Goal: Task Accomplishment & Management: Manage account settings

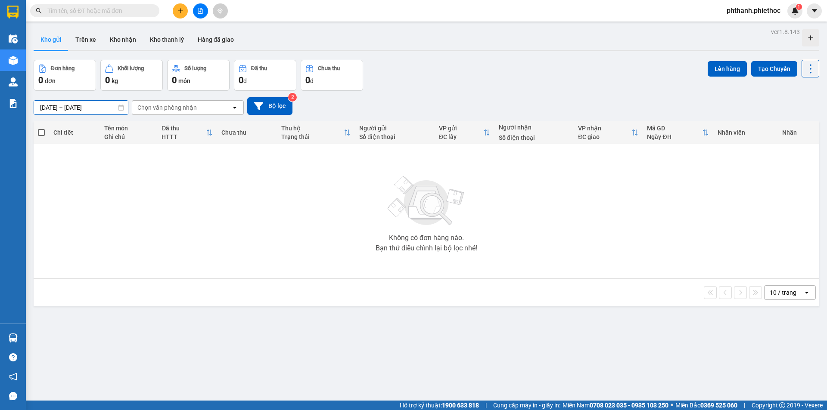
click at [96, 109] on input "[DATE] – [DATE]" at bounding box center [81, 108] width 94 height 14
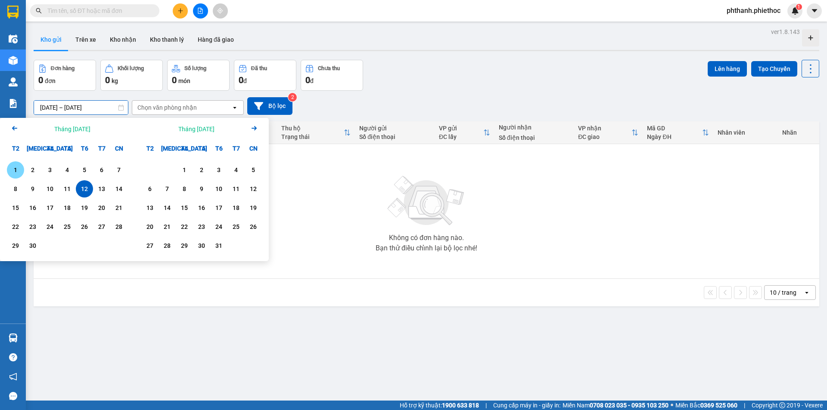
click at [19, 167] on div "1" at bounding box center [15, 170] width 12 height 10
click at [86, 190] on div "12" at bounding box center [84, 189] width 12 height 10
type input "[DATE] – [DATE]"
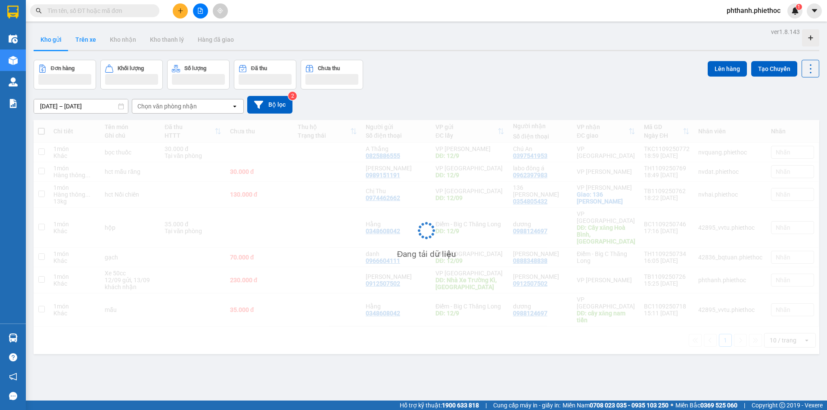
drag, startPoint x: 83, startPoint y: 40, endPoint x: 72, endPoint y: 35, distance: 11.8
click at [81, 41] on button "Trên xe" at bounding box center [85, 39] width 34 height 21
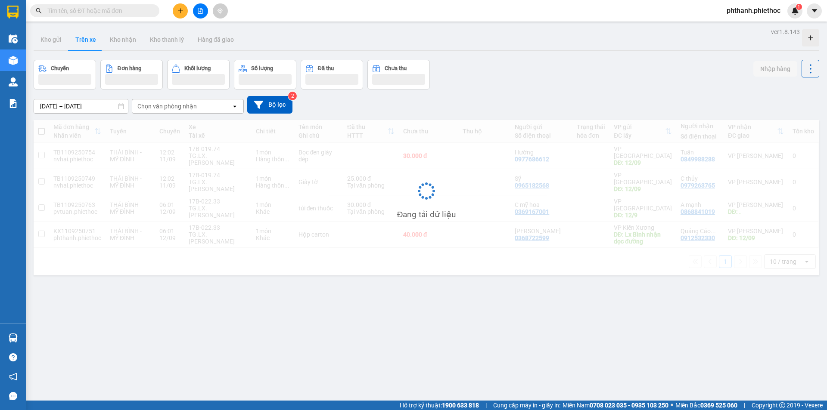
click at [82, 104] on input "12/09/2025 – 12/09/2025" at bounding box center [81, 106] width 94 height 14
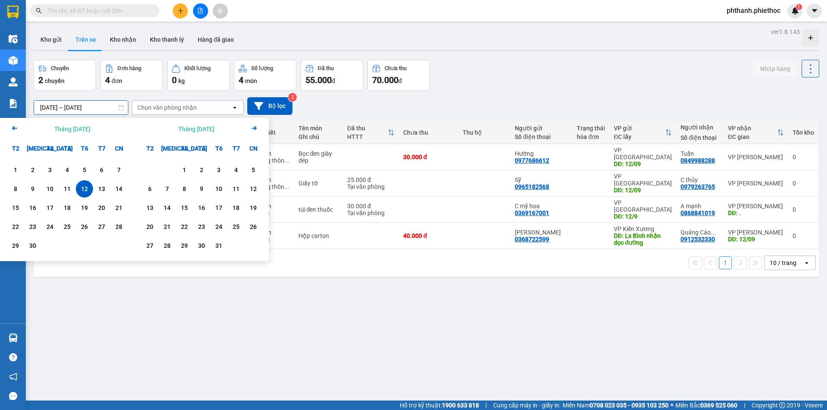
click at [12, 128] on icon "Previous month." at bounding box center [14, 128] width 5 height 4
click at [13, 128] on icon "Previous month." at bounding box center [14, 128] width 5 height 4
click at [13, 129] on icon "Previous month." at bounding box center [14, 128] width 5 height 4
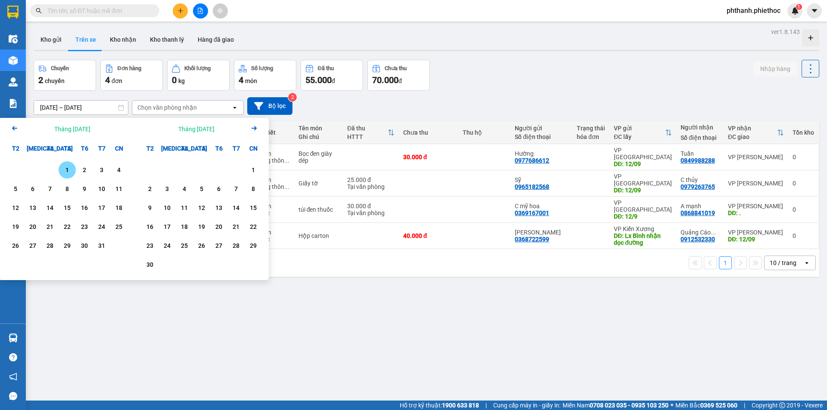
click at [13, 129] on icon "Previous month." at bounding box center [14, 128] width 5 height 4
click at [234, 166] on div "1" at bounding box center [236, 170] width 12 height 10
click at [260, 129] on div "Tháng Hai 2025 Arrow Right" at bounding box center [201, 129] width 134 height 22
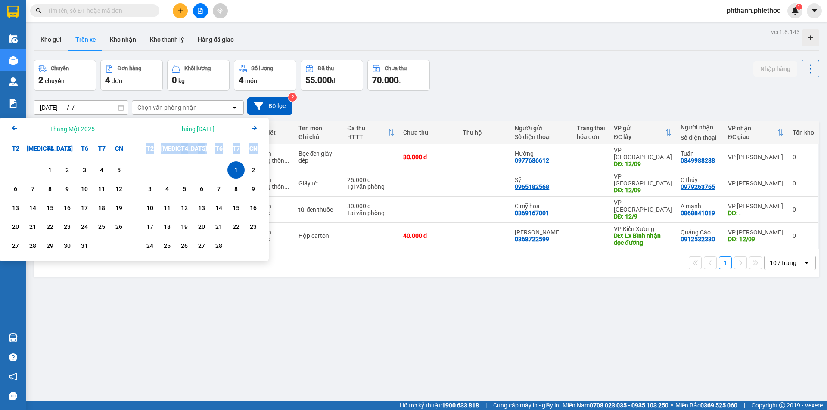
click at [260, 129] on div "Tháng Hai 2025 Arrow Right" at bounding box center [201, 129] width 134 height 22
click at [256, 130] on icon "Arrow Right" at bounding box center [254, 128] width 10 height 10
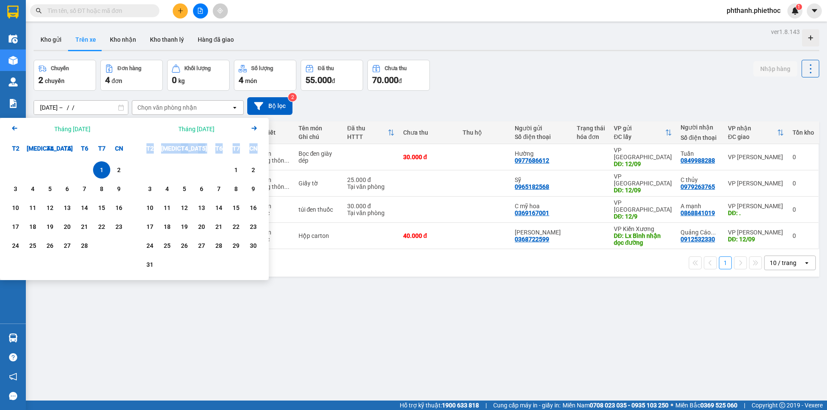
click at [256, 130] on icon "Arrow Right" at bounding box center [254, 128] width 10 height 10
click at [255, 130] on icon "Arrow Right" at bounding box center [254, 128] width 10 height 10
click at [255, 130] on icon "Next month." at bounding box center [253, 128] width 5 height 4
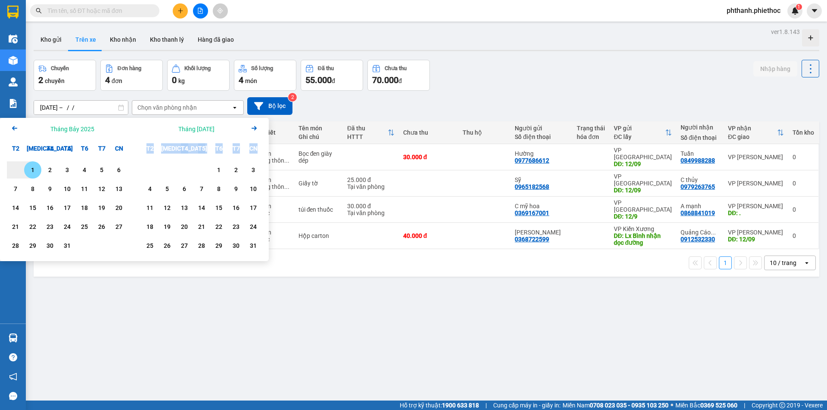
click at [254, 127] on icon "Arrow Right" at bounding box center [254, 128] width 10 height 10
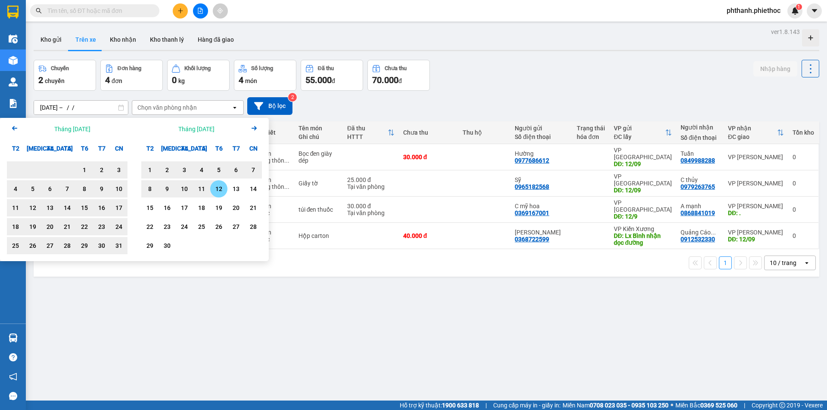
click at [216, 190] on div "12" at bounding box center [219, 189] width 12 height 10
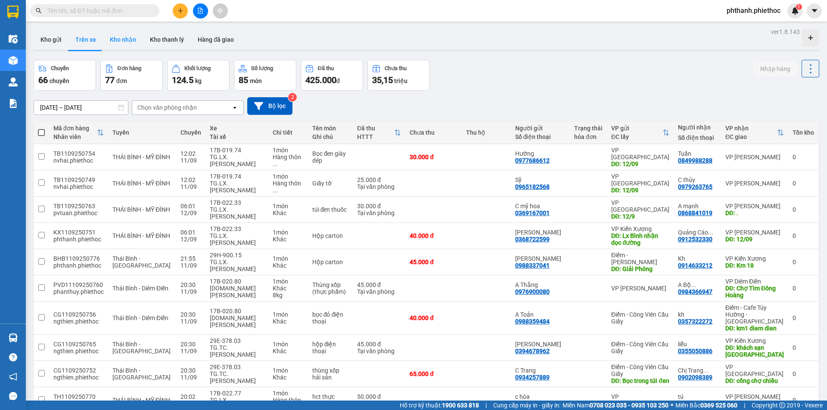
click at [128, 43] on button "Kho nhận" at bounding box center [123, 39] width 40 height 21
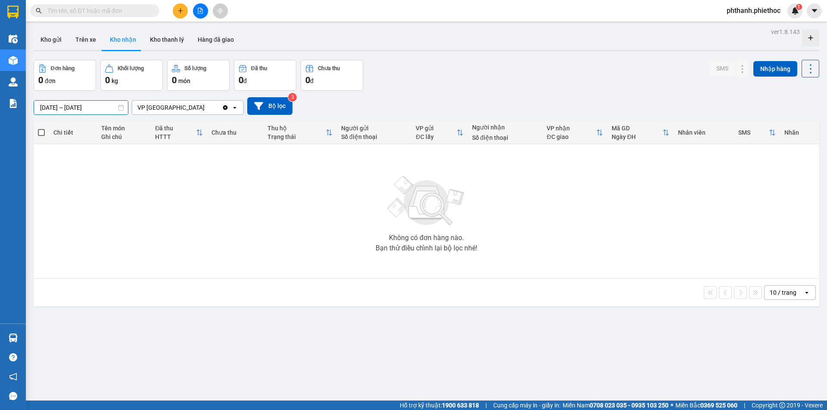
click at [90, 105] on input "12/09/2025 – 12/09/2025" at bounding box center [81, 108] width 94 height 14
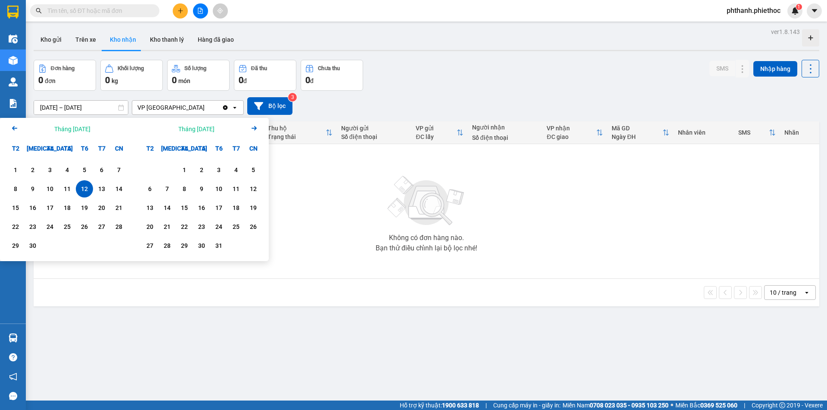
click at [15, 128] on icon "Arrow Left" at bounding box center [14, 128] width 10 height 10
click at [15, 128] on icon "Previous month." at bounding box center [14, 128] width 5 height 4
click at [14, 128] on icon "Previous month." at bounding box center [14, 128] width 5 height 4
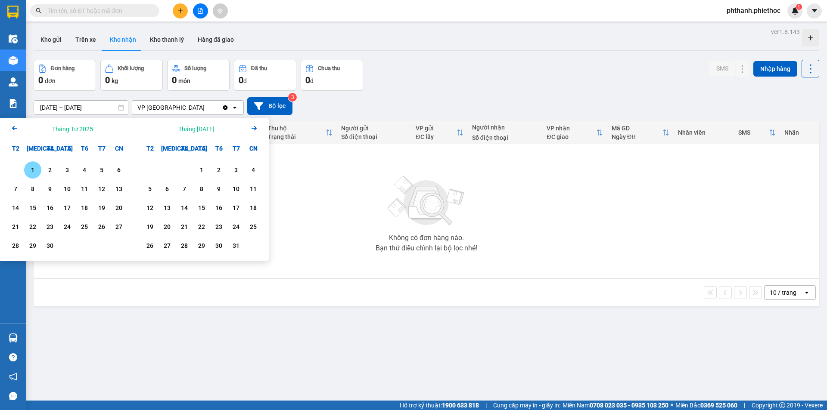
click at [14, 128] on icon "Previous month." at bounding box center [14, 128] width 5 height 4
click at [103, 165] on div "1" at bounding box center [101, 169] width 17 height 17
click at [265, 127] on div "Tháng Ba 2025 Arrow Right" at bounding box center [201, 129] width 134 height 22
click at [257, 131] on icon "Arrow Right" at bounding box center [254, 128] width 10 height 10
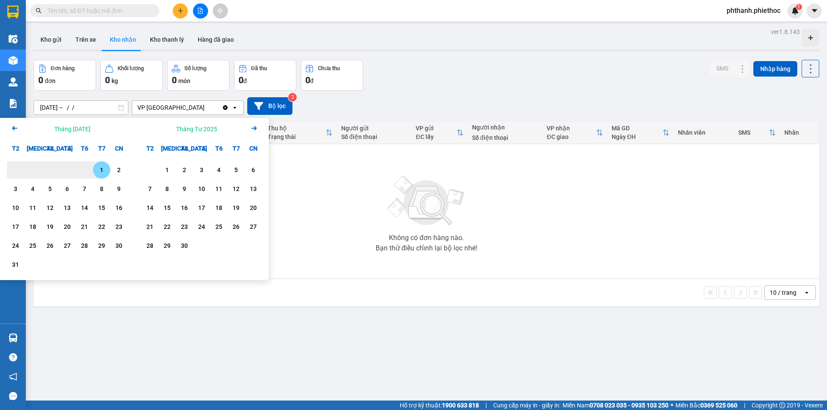
click at [257, 131] on icon "Arrow Right" at bounding box center [254, 128] width 10 height 10
click at [257, 130] on icon "Arrow Right" at bounding box center [254, 128] width 10 height 10
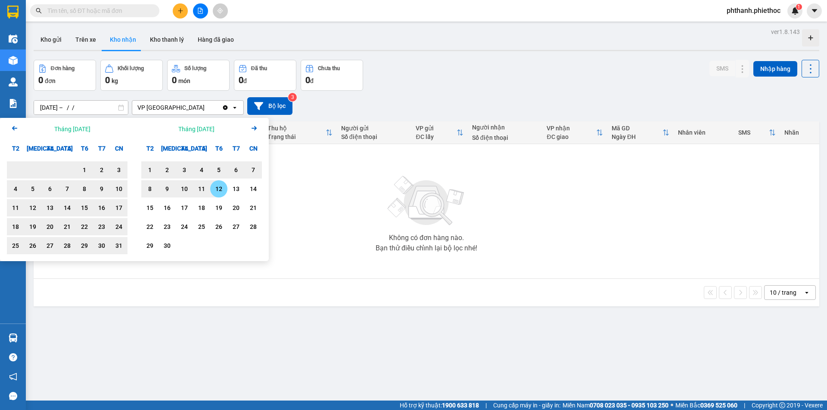
click at [213, 187] on div "12" at bounding box center [219, 189] width 12 height 10
type input "01/02/2025 – 12/09/2025"
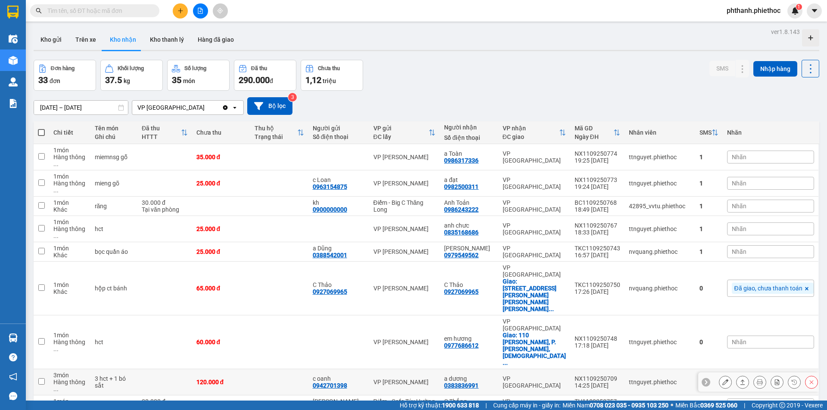
scroll to position [40, 0]
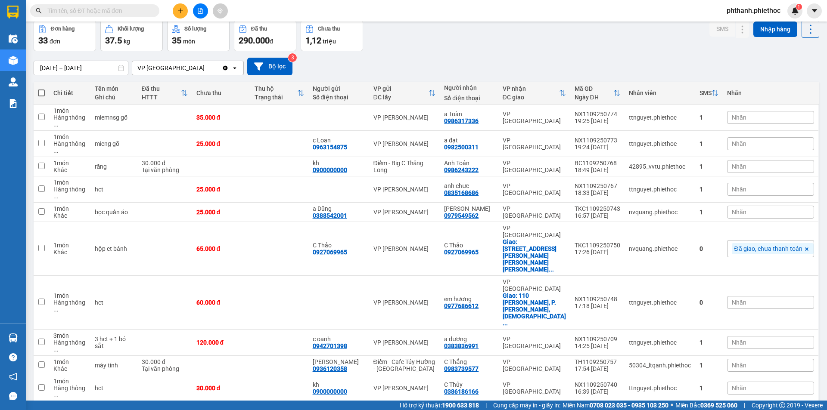
click at [781, 395] on div "10 / trang" at bounding box center [782, 415] width 27 height 9
click at [781, 347] on div "100 / trang" at bounding box center [783, 341] width 52 height 15
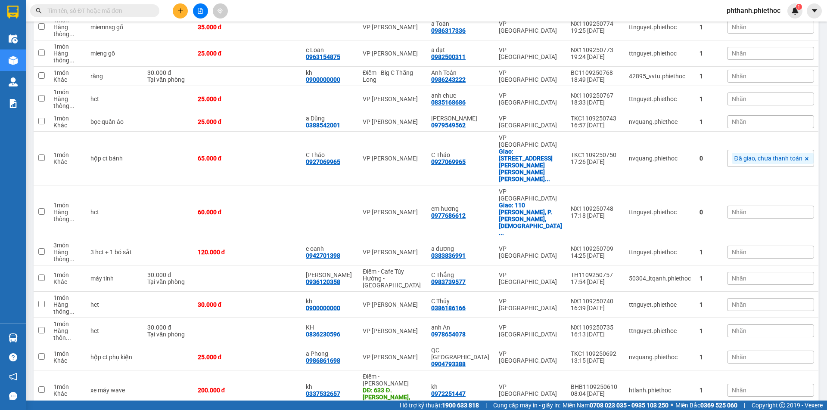
scroll to position [0, 0]
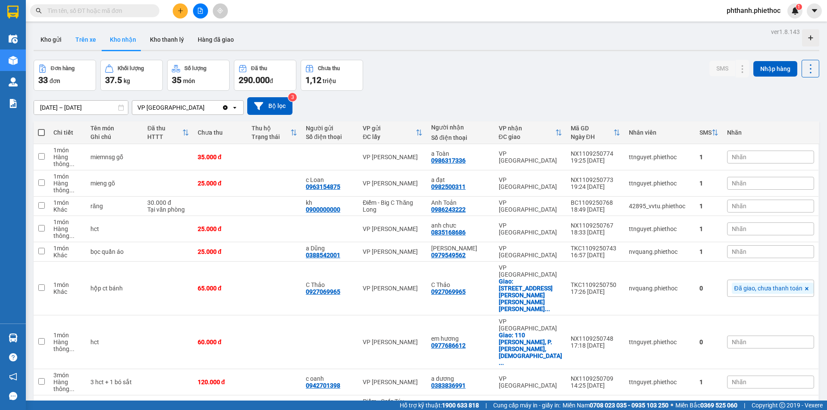
drag, startPoint x: 83, startPoint y: 39, endPoint x: 97, endPoint y: 38, distance: 14.3
click at [88, 39] on button "Trên xe" at bounding box center [85, 39] width 34 height 21
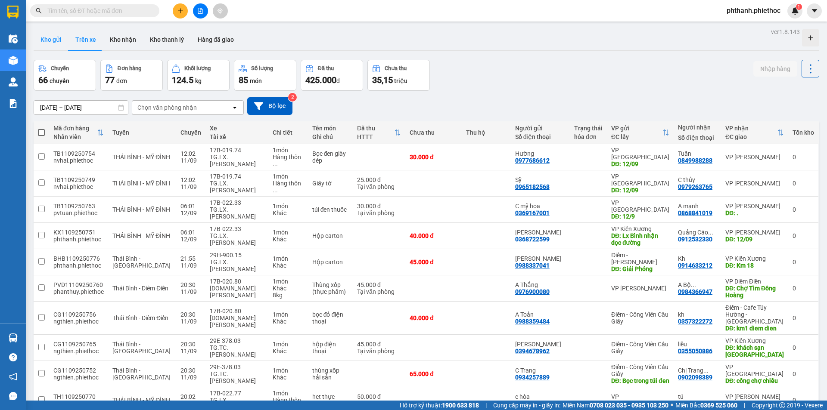
click at [53, 46] on button "Kho gửi" at bounding box center [51, 39] width 35 height 21
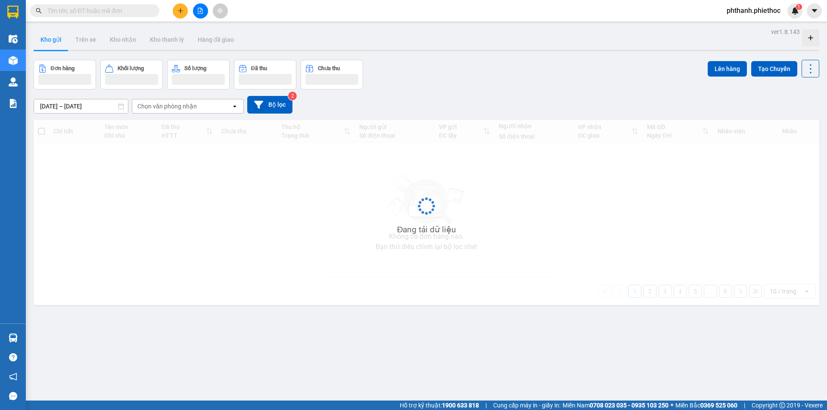
click at [50, 44] on button "Kho gửi" at bounding box center [51, 39] width 35 height 21
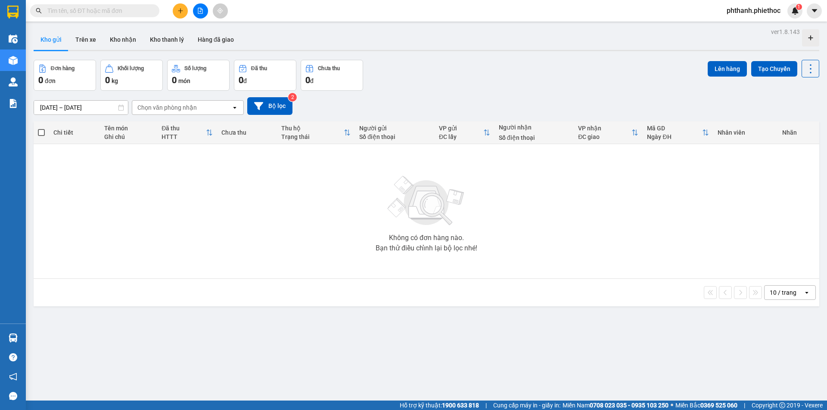
click at [737, 9] on span "phthanh.phiethoc" at bounding box center [753, 10] width 68 height 11
click at [748, 25] on span "Đăng xuất" at bounding box center [756, 26] width 50 height 9
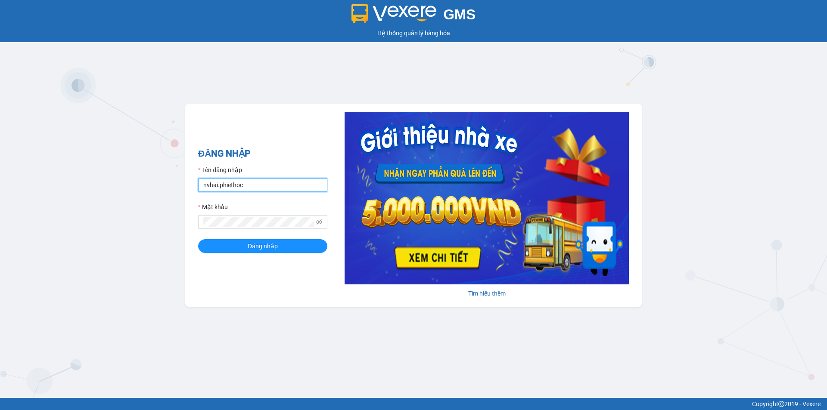
click at [246, 191] on input "nvhai.phiethoc" at bounding box center [262, 185] width 129 height 14
type input "htlanh.phiethoc"
click at [273, 249] on span "Đăng nhập" at bounding box center [263, 246] width 30 height 9
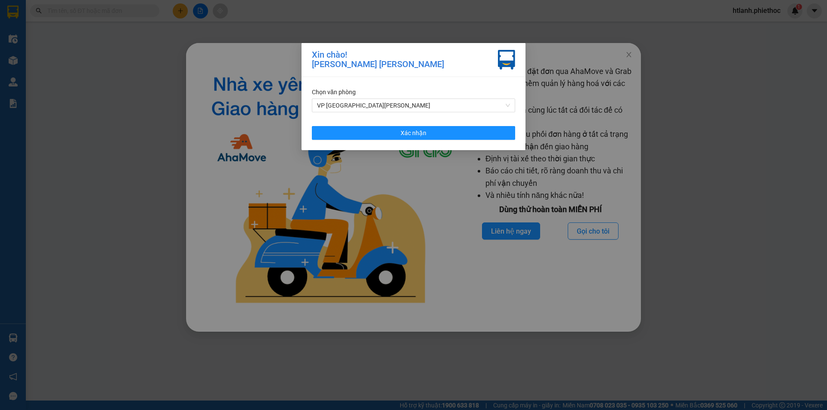
click at [467, 123] on div "Chọn văn phòng VP Thái Bình Xác nhận" at bounding box center [413, 113] width 224 height 73
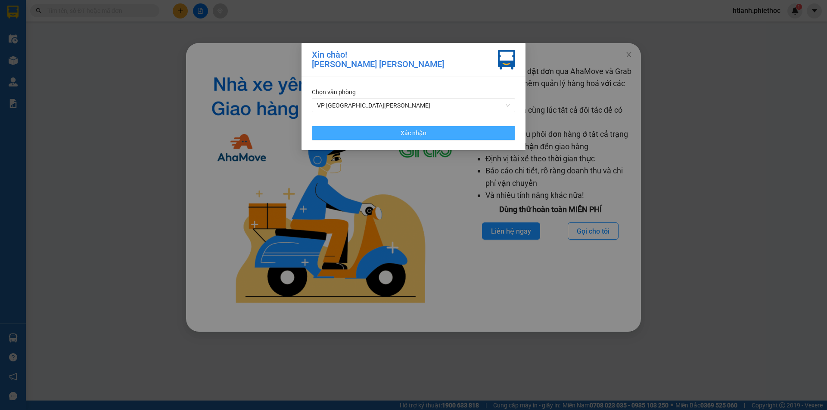
drag, startPoint x: 468, startPoint y: 133, endPoint x: 462, endPoint y: 128, distance: 8.3
click at [469, 132] on button "Xác nhận" at bounding box center [413, 133] width 203 height 14
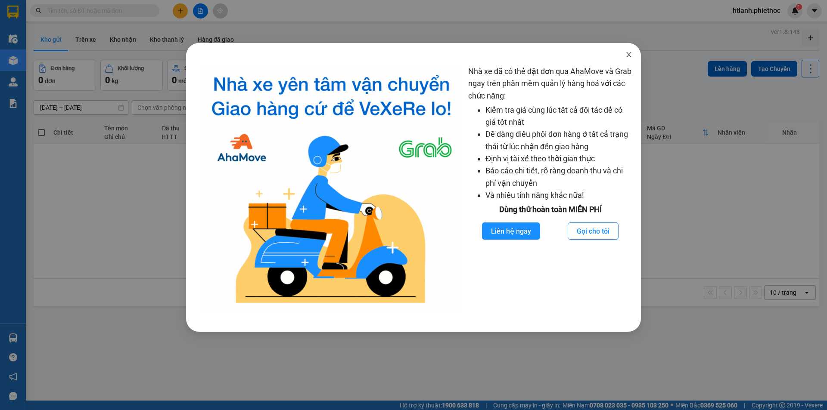
click at [630, 56] on icon "close" at bounding box center [628, 54] width 7 height 7
